Goal: Task Accomplishment & Management: Complete application form

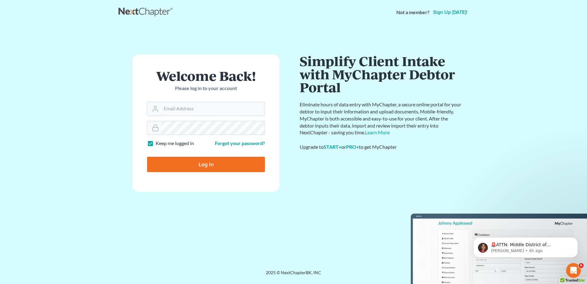
type input "kflynn@bernsteinshur.com"
click at [188, 164] on input "Log In" at bounding box center [206, 164] width 118 height 15
type input "Thinking..."
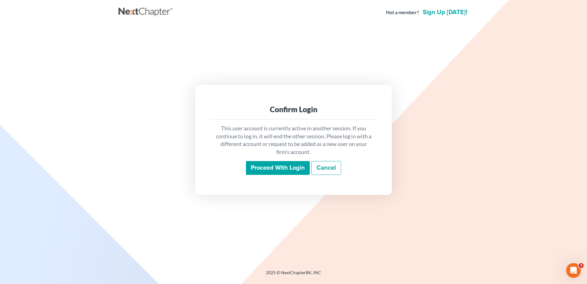
click at [275, 167] on input "Proceed with login" at bounding box center [278, 168] width 64 height 14
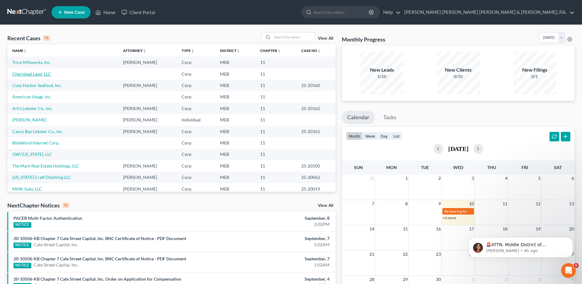
click at [32, 74] on link "Cherished Land, LLC" at bounding box center [31, 73] width 39 height 5
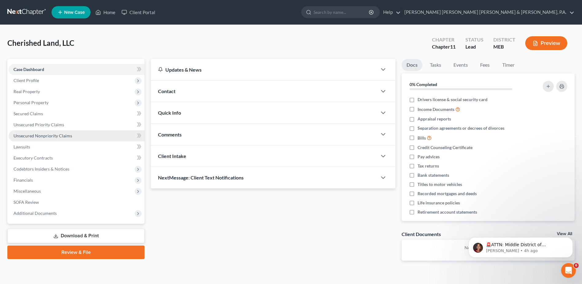
click at [43, 133] on link "Unsecured Nonpriority Claims" at bounding box center [77, 135] width 136 height 11
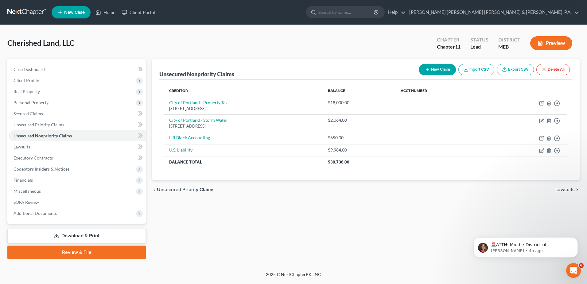
click at [318, 231] on div "Unsecured Nonpriority Claims New Claim Import CSV Export CSV Delete All Credito…" at bounding box center [366, 159] width 434 height 200
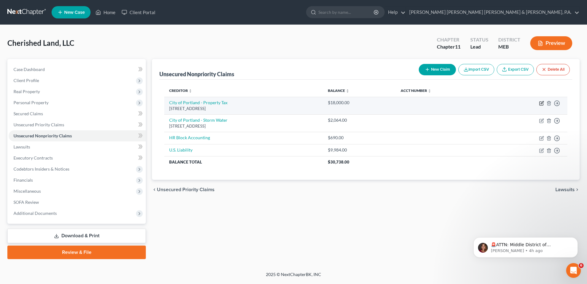
click at [540, 102] on icon "button" at bounding box center [541, 103] width 5 height 5
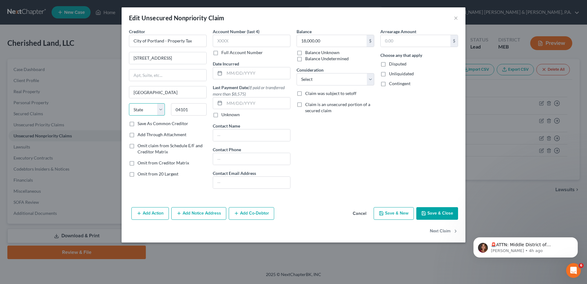
click at [146, 109] on select "State AL AK AR AZ CA CO CT DE DC FL GA GU HI ID IL IN IA KS KY LA ME MD MA MI M…" at bounding box center [147, 109] width 36 height 12
select select "20"
click at [129, 103] on select "State AL AK AR AZ CA CO CT DE DC FL GA GU HI ID IL IN IA KS KY LA ME MD MA MI M…" at bounding box center [147, 109] width 36 height 12
click at [450, 212] on button "Save & Close" at bounding box center [437, 213] width 42 height 13
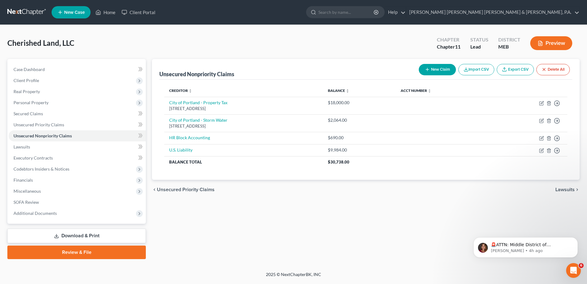
click at [514, 170] on div "Creditor expand_more expand_less unfold_more Balance expand_more expand_less un…" at bounding box center [365, 129] width 413 height 100
click at [541, 136] on icon "button" at bounding box center [541, 138] width 5 height 5
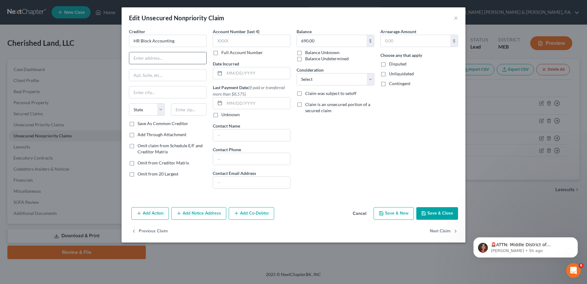
click at [165, 58] on input "text" at bounding box center [167, 58] width 77 height 12
type input "One H&R Block Way"
click at [168, 72] on input "text" at bounding box center [167, 75] width 77 height 12
type input "K"
type input "Kansas City"
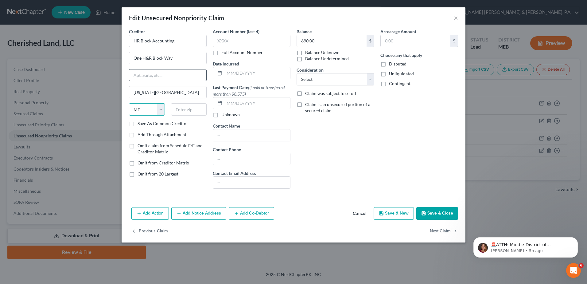
select select "26"
type input "64105"
drag, startPoint x: 233, startPoint y: 135, endPoint x: 229, endPoint y: 134, distance: 3.7
click at [233, 135] on input "text" at bounding box center [251, 135] width 77 height 12
type input "Mike Diemer"
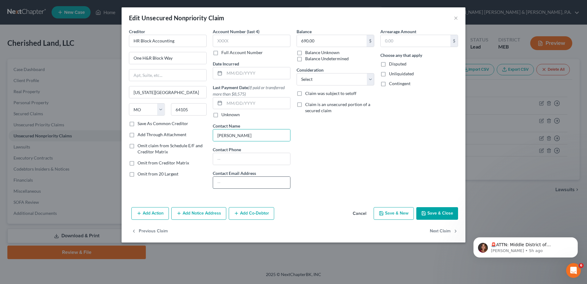
click at [236, 186] on input "text" at bounding box center [251, 182] width 77 height 12
click at [238, 184] on input "text" at bounding box center [251, 182] width 77 height 12
type input "michael.diemer@hrblock.com"
click at [317, 141] on div "Balance 690.00 $ Balance Unknown Balance Undetermined 690.00 $ Balance Unknown …" at bounding box center [335, 110] width 84 height 165
click at [436, 212] on button "Save & Close" at bounding box center [437, 213] width 42 height 13
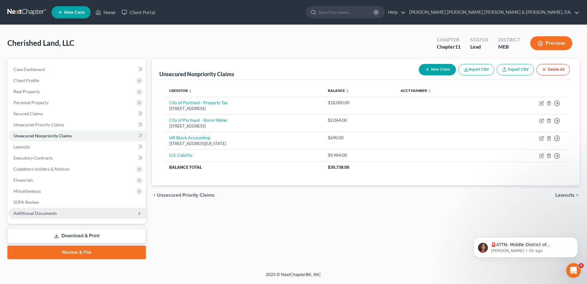
click at [43, 214] on span "Additional Documents" at bounding box center [35, 212] width 43 height 5
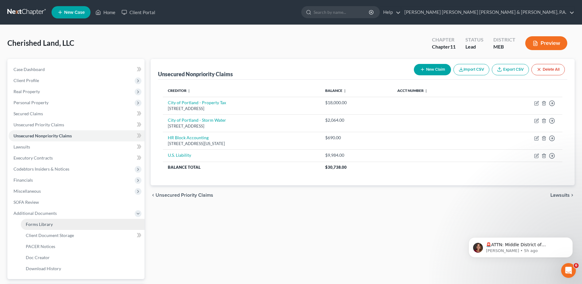
click at [36, 224] on span "Forms Library" at bounding box center [39, 223] width 27 height 5
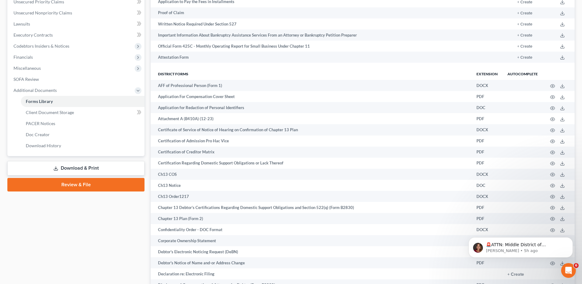
click at [69, 169] on link "Download & Print" at bounding box center [75, 168] width 137 height 14
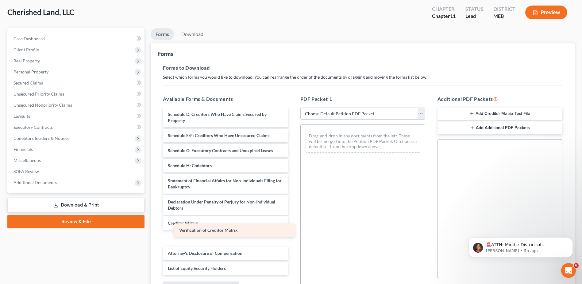
scroll to position [59, 0]
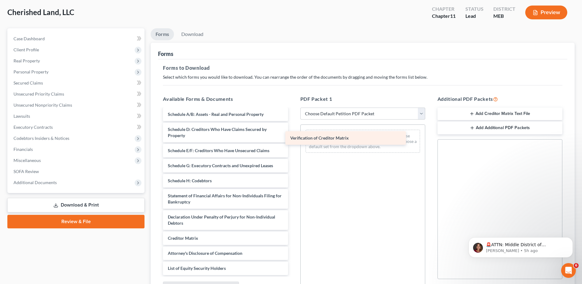
drag, startPoint x: 216, startPoint y: 236, endPoint x: 356, endPoint y: 143, distance: 168.1
click at [293, 143] on div "Verification of Creditor Matrix Voluntary Petition for Non-Individuals Filing f…" at bounding box center [225, 162] width 135 height 225
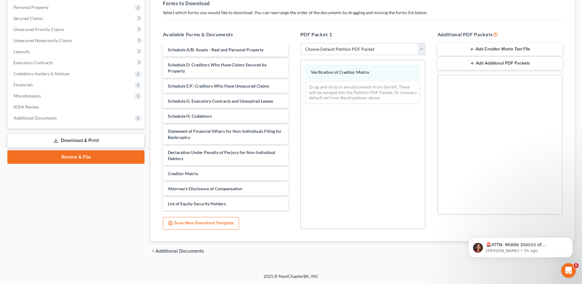
scroll to position [95, 0]
click at [573, 238] on button "Dismiss notification" at bounding box center [571, 239] width 8 height 8
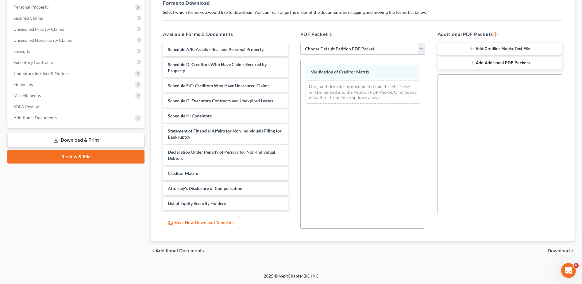
click at [524, 245] on div "chevron_left Additional Documents Download chevron_right" at bounding box center [363, 251] width 424 height 20
click at [558, 251] on span "Download" at bounding box center [559, 250] width 22 height 5
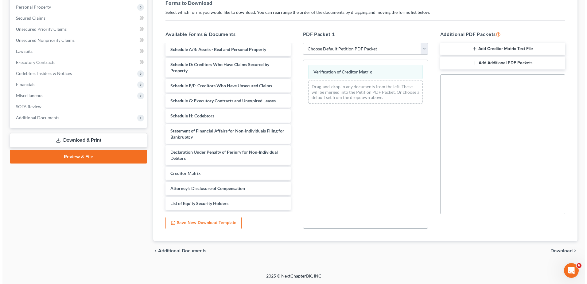
scroll to position [0, 0]
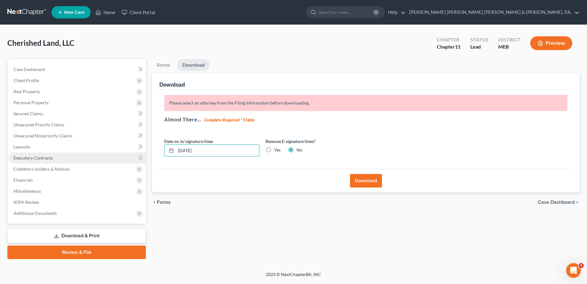
drag, startPoint x: 184, startPoint y: 153, endPoint x: 55, endPoint y: 155, distance: 128.3
click at [56, 155] on div "Petition Navigation Case Dashboard Payments Invoices Payments Payments Credit R…" at bounding box center [293, 159] width 578 height 200
click at [274, 149] on label "Yes" at bounding box center [277, 150] width 6 height 6
click at [276, 149] on input "Yes" at bounding box center [278, 149] width 4 height 4
radio input "true"
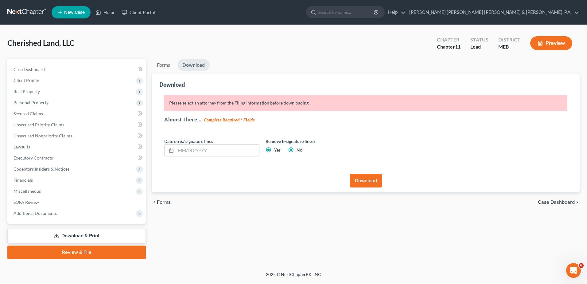
radio input "false"
click at [381, 178] on button "Download" at bounding box center [366, 181] width 32 height 14
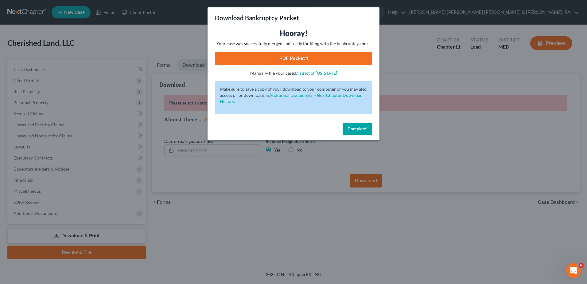
click at [294, 59] on link "PDF Packet 1" at bounding box center [293, 59] width 157 height 14
click at [355, 129] on span "Complete!" at bounding box center [357, 128] width 20 height 5
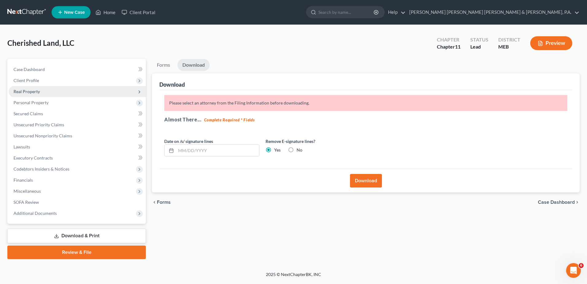
click at [64, 91] on span "Real Property" at bounding box center [77, 91] width 137 height 11
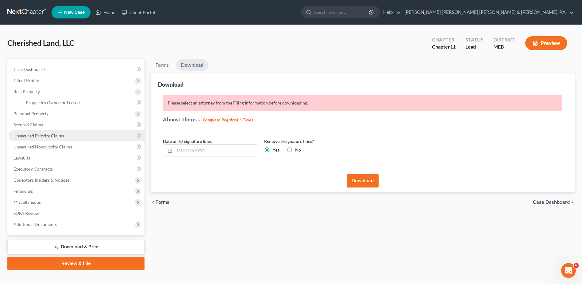
click at [65, 137] on link "Unsecured Priority Claims" at bounding box center [77, 135] width 136 height 11
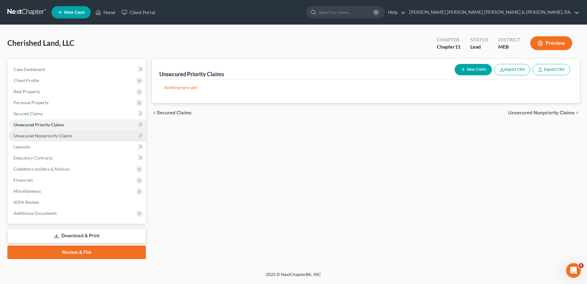
click at [63, 139] on link "Unsecured Nonpriority Claims" at bounding box center [77, 135] width 137 height 11
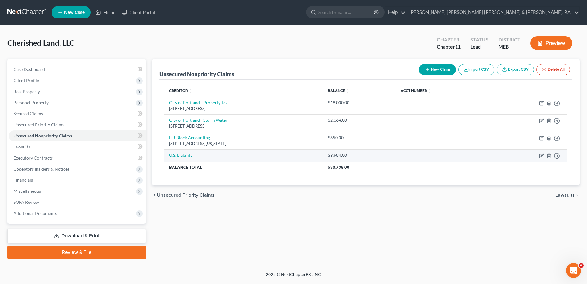
click at [540, 153] on td "Move to D Move to E Move to G Move to Notice Only" at bounding box center [528, 155] width 77 height 12
click at [540, 155] on icon "button" at bounding box center [541, 155] width 5 height 5
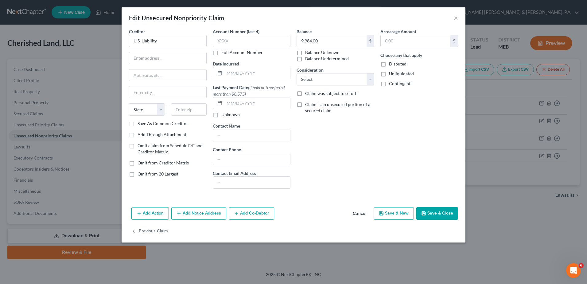
drag, startPoint x: 540, startPoint y: 155, endPoint x: 361, endPoint y: 214, distance: 188.5
click at [361, 214] on button "Cancel" at bounding box center [359, 213] width 23 height 12
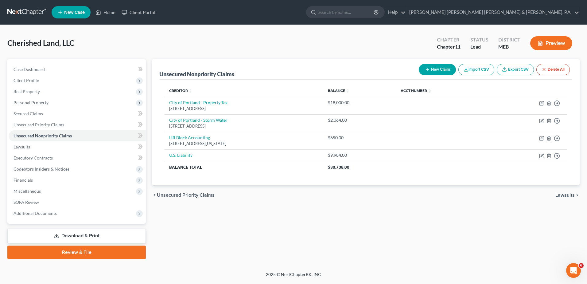
click at [546, 45] on button "Preview" at bounding box center [551, 43] width 42 height 14
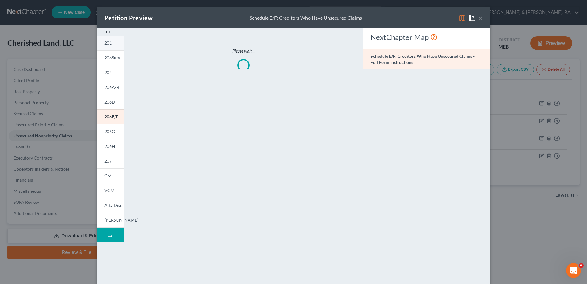
click at [105, 43] on span "201" at bounding box center [107, 42] width 7 height 5
click at [110, 43] on link "201" at bounding box center [110, 43] width 27 height 15
click at [114, 59] on span "206Sum" at bounding box center [112, 57] width 16 height 5
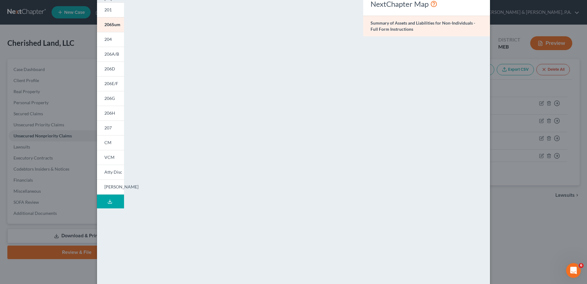
scroll to position [32, 0]
click at [104, 37] on link "204" at bounding box center [110, 40] width 27 height 15
click at [108, 70] on span "206D" at bounding box center [109, 69] width 11 height 5
click at [114, 98] on link "206G" at bounding box center [110, 99] width 27 height 15
click at [110, 63] on link "206D" at bounding box center [110, 70] width 27 height 15
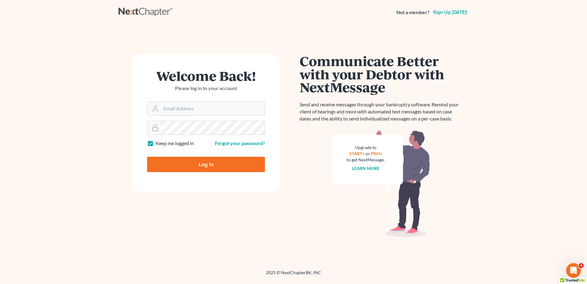
type input "kflynn@bernsteinshur.com"
click at [192, 168] on input "Log In" at bounding box center [206, 164] width 118 height 15
type input "Thinking..."
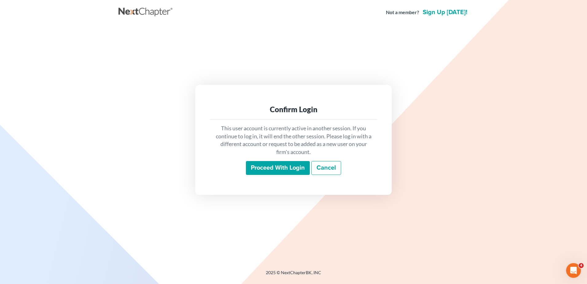
click at [298, 166] on input "Proceed with login" at bounding box center [278, 168] width 64 height 14
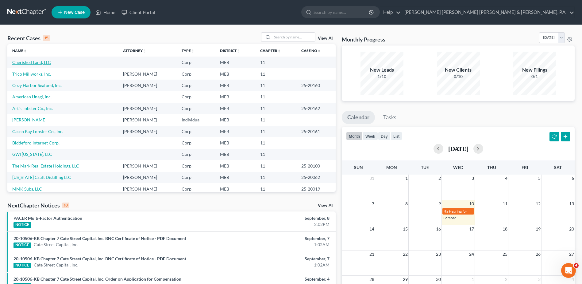
click at [31, 61] on link "Cherished Land, LLC" at bounding box center [31, 62] width 39 height 5
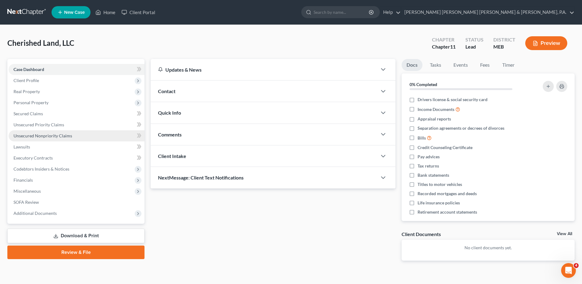
click at [45, 136] on span "Unsecured Nonpriority Claims" at bounding box center [43, 135] width 59 height 5
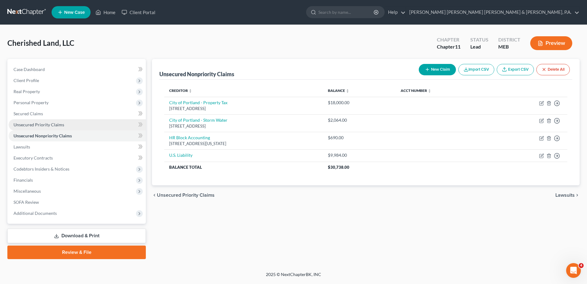
click at [47, 125] on span "Unsecured Priority Claims" at bounding box center [39, 124] width 51 height 5
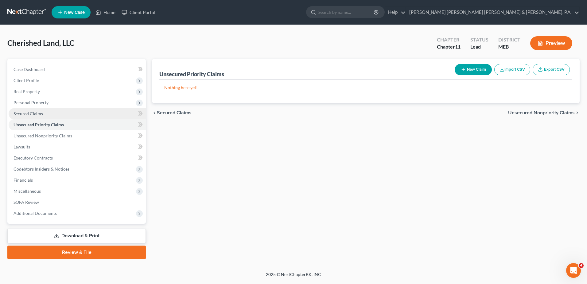
click at [46, 116] on link "Secured Claims" at bounding box center [77, 113] width 137 height 11
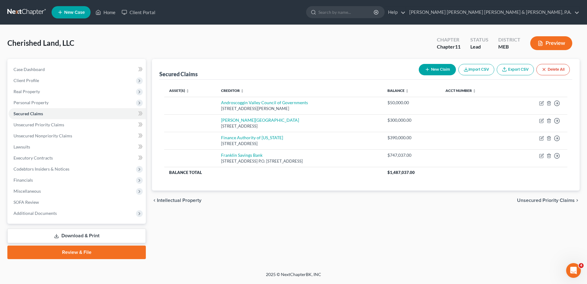
click at [325, 262] on div "Petition Navigation Case Dashboard Payments Invoices Payments Payments Credit R…" at bounding box center [293, 161] width 572 height 205
click at [53, 126] on span "Unsecured Priority Claims" at bounding box center [39, 124] width 51 height 5
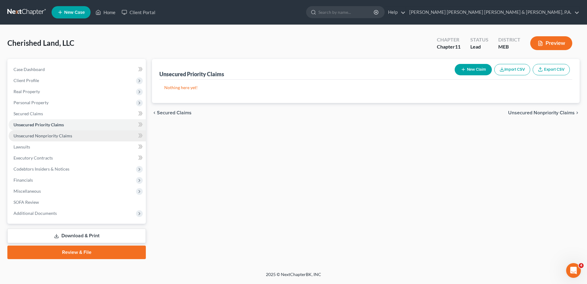
click at [54, 138] on span "Unsecured Nonpriority Claims" at bounding box center [43, 135] width 59 height 5
